Goal: Transaction & Acquisition: Download file/media

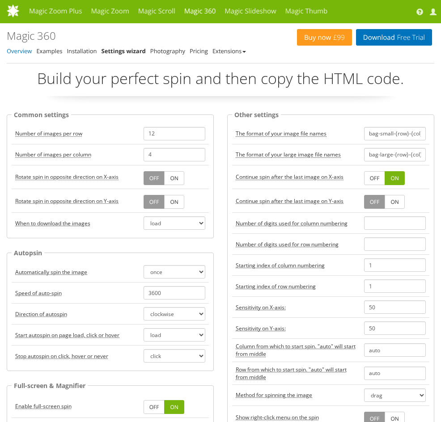
click at [20, 51] on link "Overview" at bounding box center [19, 51] width 25 height 8
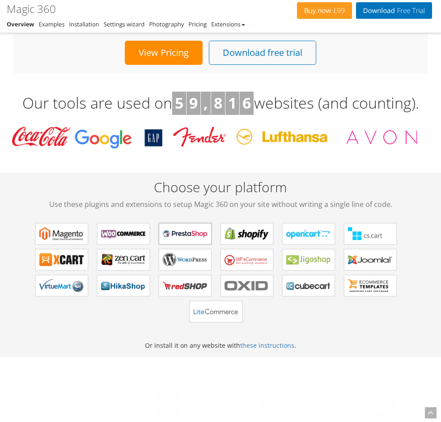
scroll to position [513, 0]
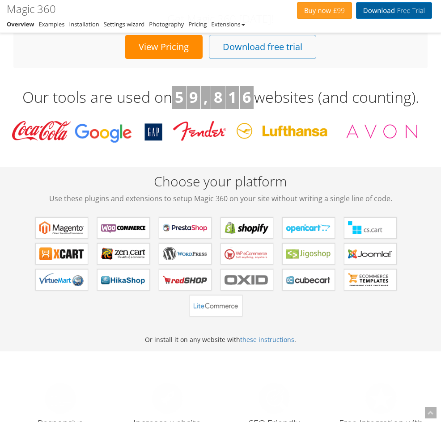
click at [380, 11] on link "Download Free Trial" at bounding box center [394, 10] width 76 height 17
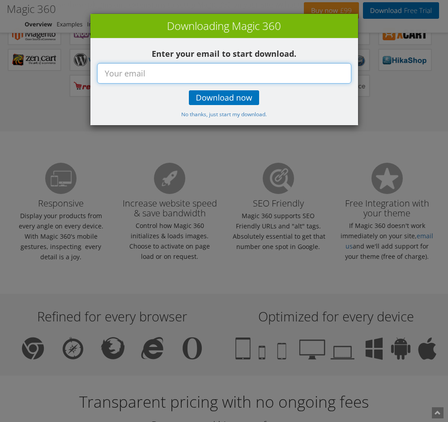
click at [147, 74] on input "text" at bounding box center [224, 73] width 254 height 21
click at [408, 104] on div "× Downloading Magic 360 Enter your email to start download. Download now No tha…" at bounding box center [224, 211] width 448 height 422
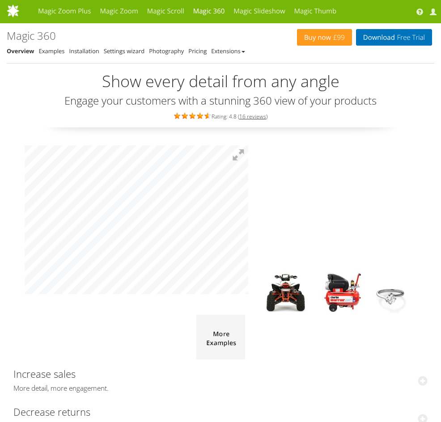
scroll to position [0, 0]
click at [54, 52] on link "Examples" at bounding box center [52, 51] width 26 height 8
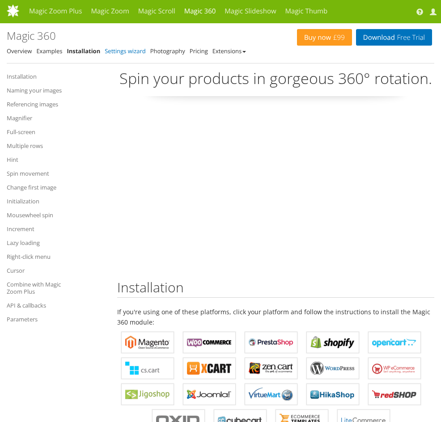
click at [128, 50] on link "Settings wizard" at bounding box center [125, 51] width 41 height 8
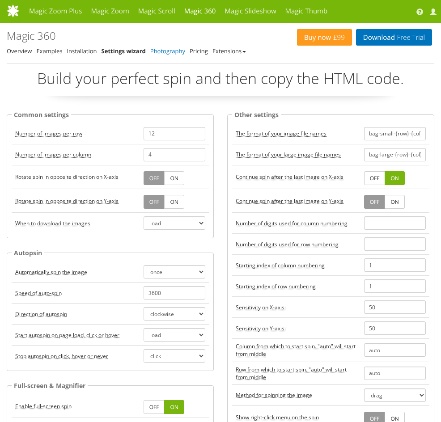
click at [165, 50] on link "Photography" at bounding box center [167, 51] width 35 height 8
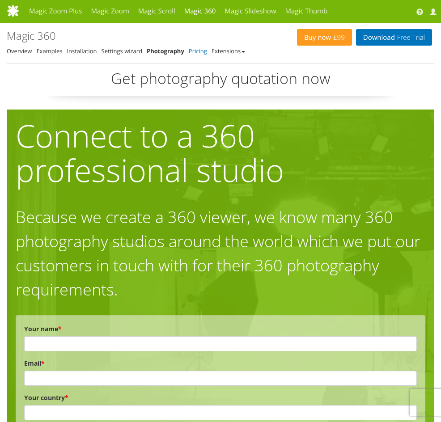
click at [197, 50] on link "Pricing" at bounding box center [198, 51] width 18 height 8
click at [226, 51] on link "Extensions" at bounding box center [229, 51] width 34 height 8
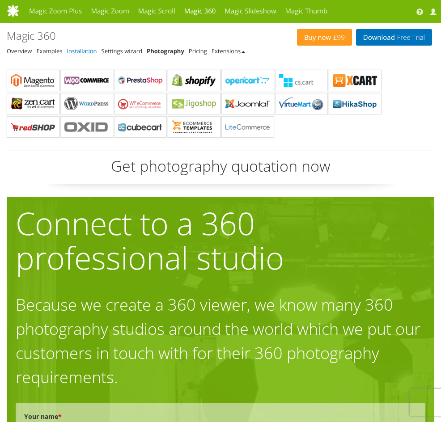
click at [85, 53] on link "Installation" at bounding box center [82, 51] width 30 height 8
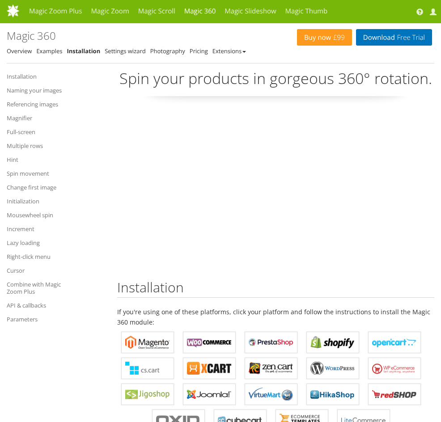
click at [21, 119] on link "Magnifier" at bounding box center [45, 118] width 76 height 11
click at [47, 51] on link "Examples" at bounding box center [49, 51] width 26 height 8
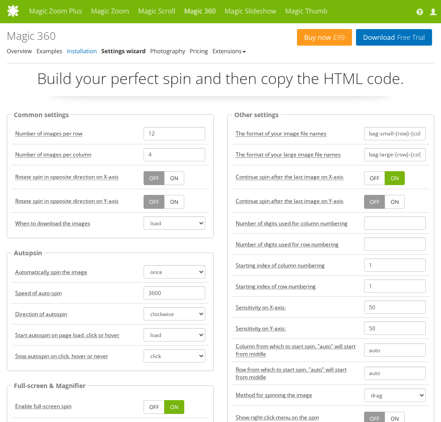
click at [79, 51] on link "Installation" at bounding box center [82, 51] width 30 height 8
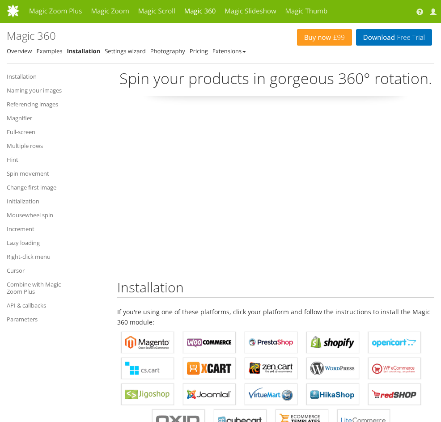
click at [173, 54] on link "Photography" at bounding box center [167, 51] width 35 height 8
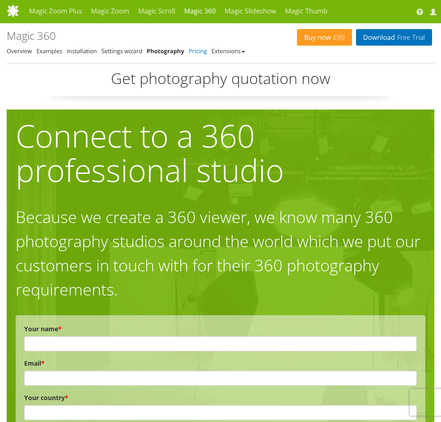
click at [193, 52] on link "Pricing" at bounding box center [198, 51] width 18 height 8
click at [223, 50] on link "Extensions" at bounding box center [229, 51] width 34 height 8
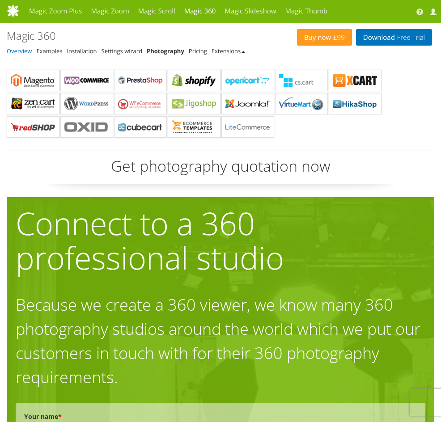
click at [25, 51] on link "Overview" at bounding box center [19, 51] width 25 height 8
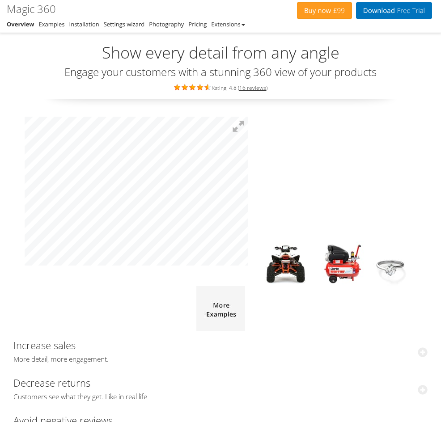
scroll to position [29, 0]
click at [381, 11] on link "Download Free Trial" at bounding box center [394, 10] width 76 height 17
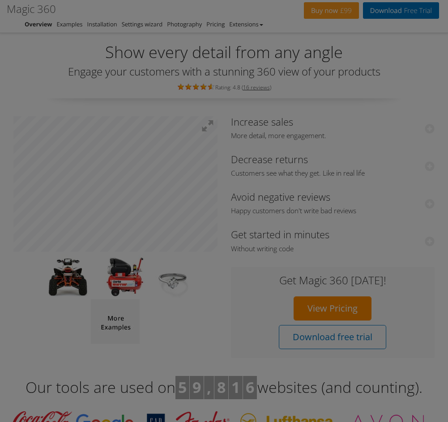
click at [381, 11] on div at bounding box center [224, 211] width 448 height 422
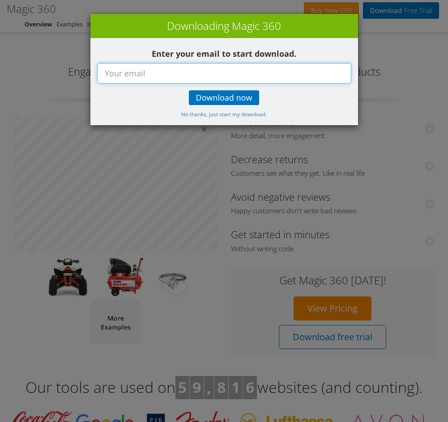
click at [221, 75] on input "text" at bounding box center [224, 73] width 254 height 21
paste input "nishimura@koei1975.onmicrosoft.com"
type input "nishimura@koei1975.onmicrosoft.com"
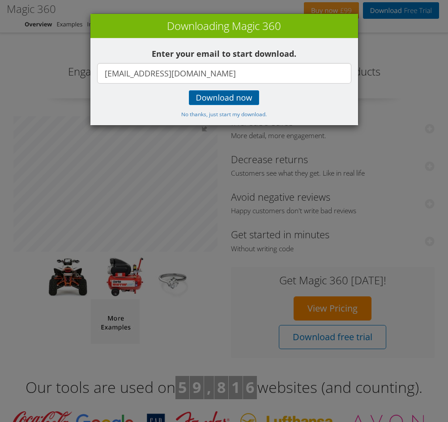
click at [216, 100] on span "Download now" at bounding box center [224, 97] width 56 height 7
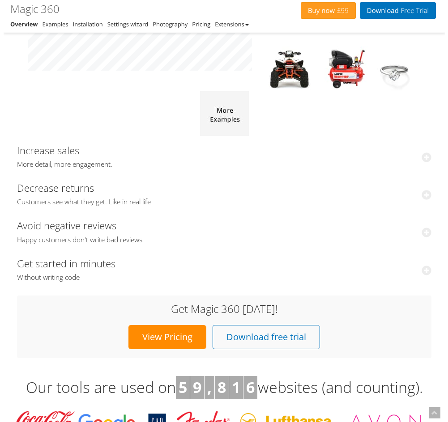
scroll to position [225, 0]
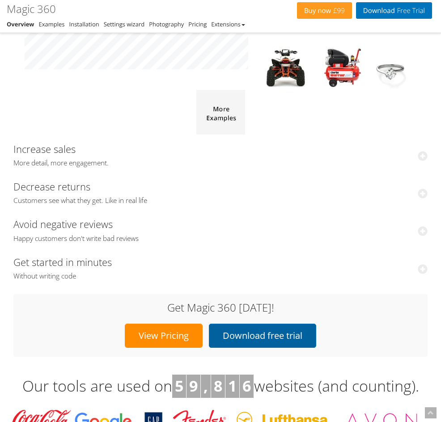
click at [263, 338] on link "Download free trial" at bounding box center [262, 336] width 107 height 24
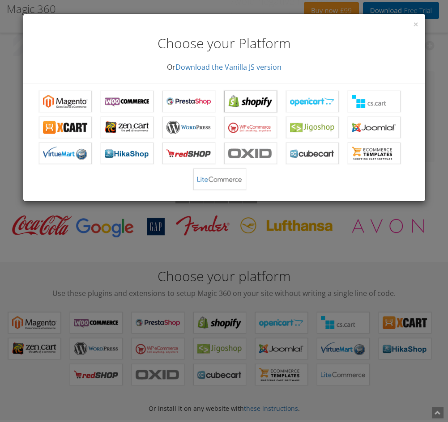
click at [252, 105] on b "Magic 360 for Shopify" at bounding box center [250, 101] width 45 height 13
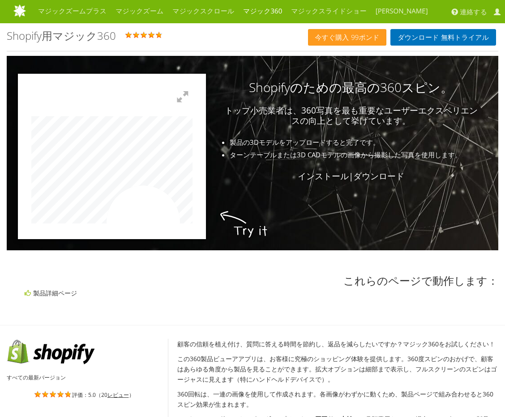
click at [206, 234] on div at bounding box center [112, 156] width 188 height 165
click at [178, 97] on button at bounding box center [183, 97] width 20 height 20
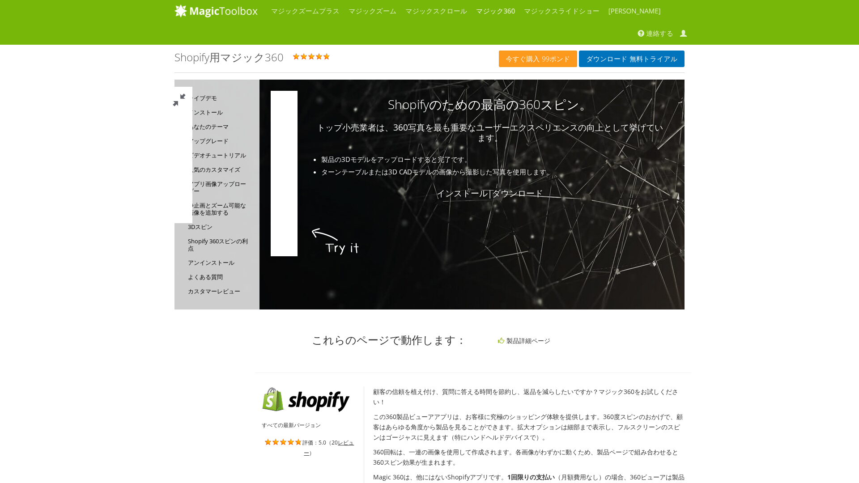
click at [192, 87] on button at bounding box center [178, 100] width 27 height 27
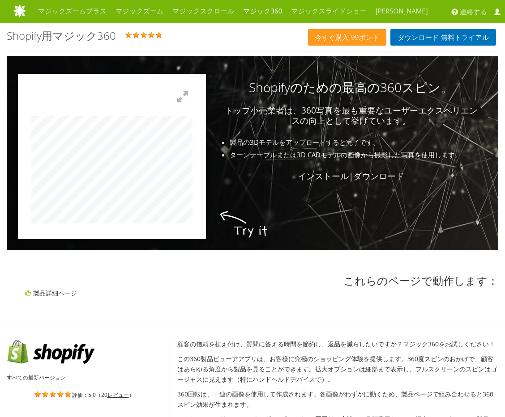
drag, startPoint x: 58, startPoint y: 225, endPoint x: 114, endPoint y: 225, distance: 55.9
click at [106, 225] on div at bounding box center [112, 156] width 188 height 165
